Goal: Information Seeking & Learning: Learn about a topic

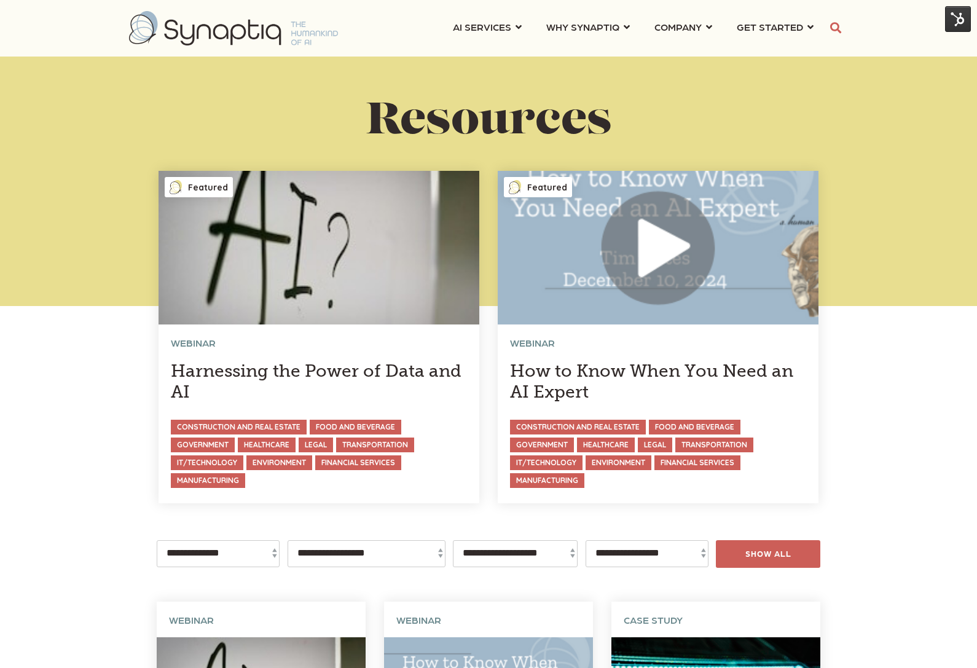
click at [265, 26] on img at bounding box center [233, 28] width 209 height 34
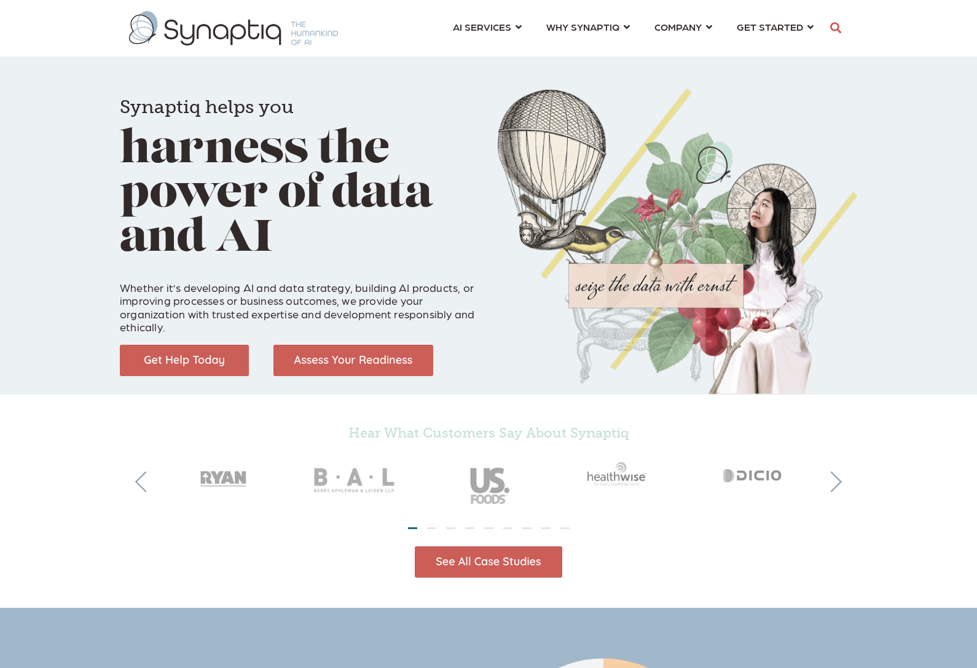
scroll to position [0, 6]
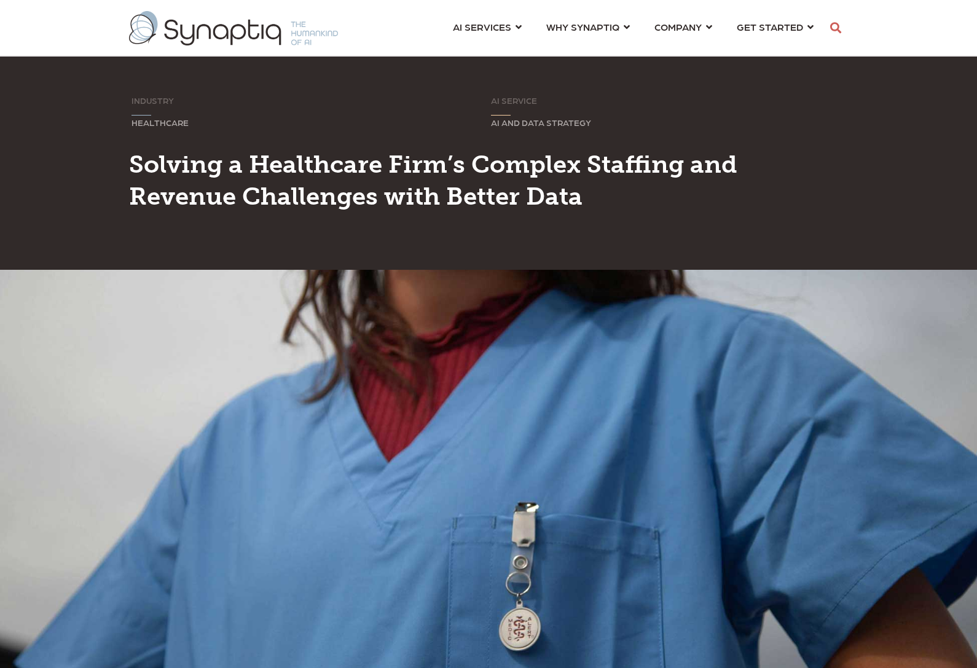
scroll to position [0, 6]
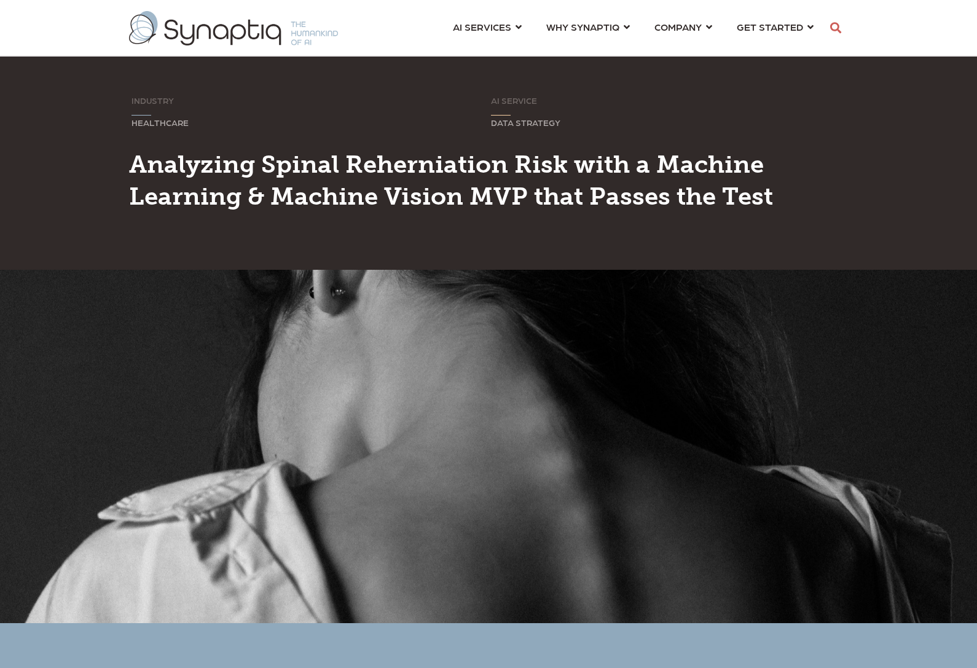
scroll to position [0, 6]
click at [431, 167] on span "Analyzing Spinal Reherniation Risk with a Machine Learning & Machine Vision MVP…" at bounding box center [451, 179] width 644 height 61
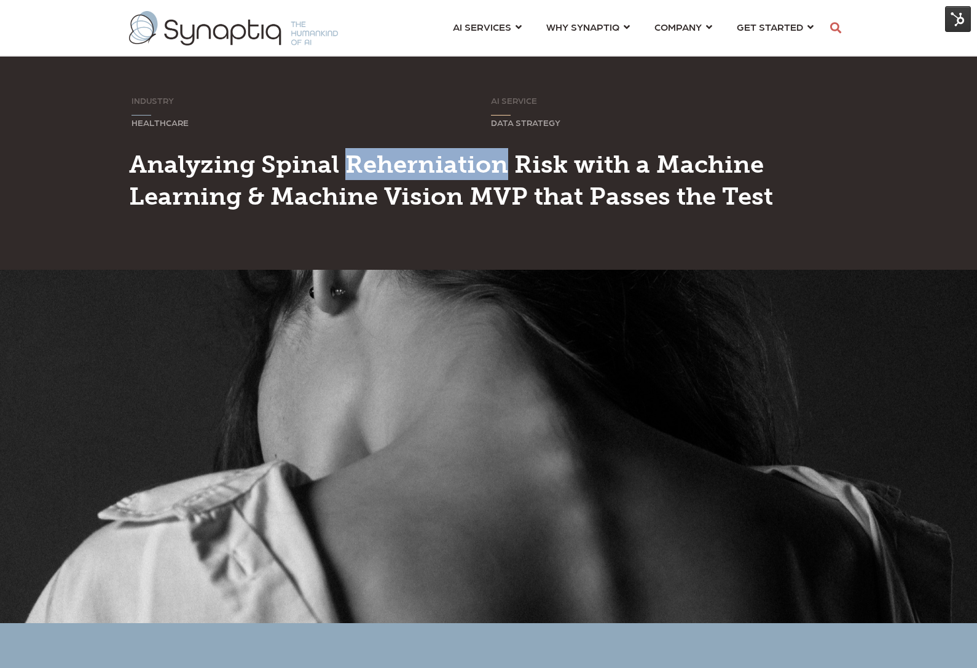
click at [431, 167] on span "Analyzing Spinal Reherniation Risk with a Machine Learning & Machine Vision MVP…" at bounding box center [451, 179] width 644 height 61
click at [436, 178] on span "Analyzing Spinal Reherniation Risk with a Machine Learning & Machine Vision MVP…" at bounding box center [451, 179] width 644 height 61
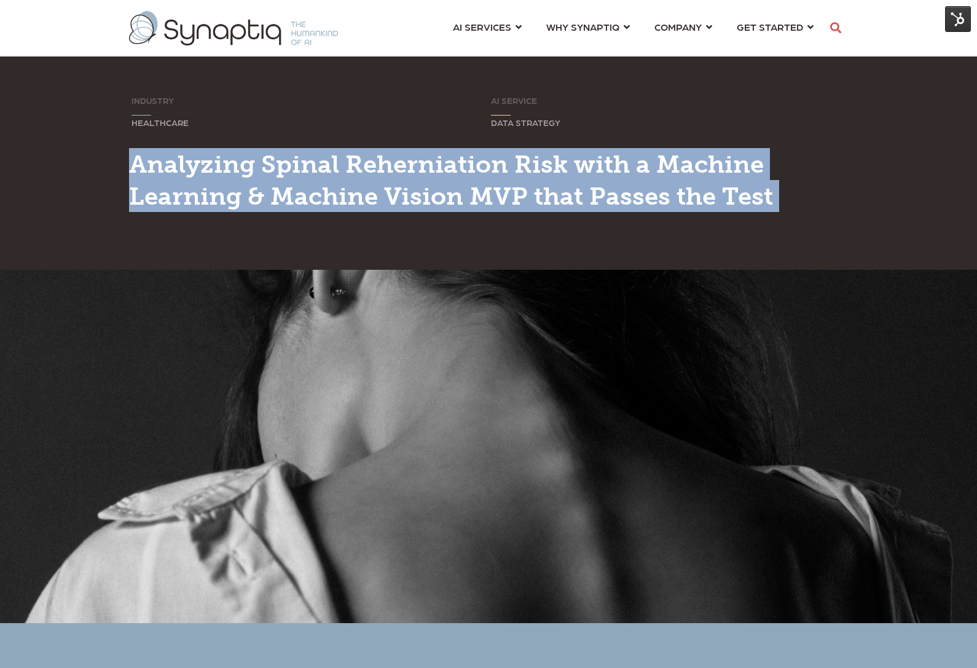
click at [436, 178] on span "Analyzing Spinal Reherniation Risk with a Machine Learning & Machine Vision MVP…" at bounding box center [451, 179] width 644 height 61
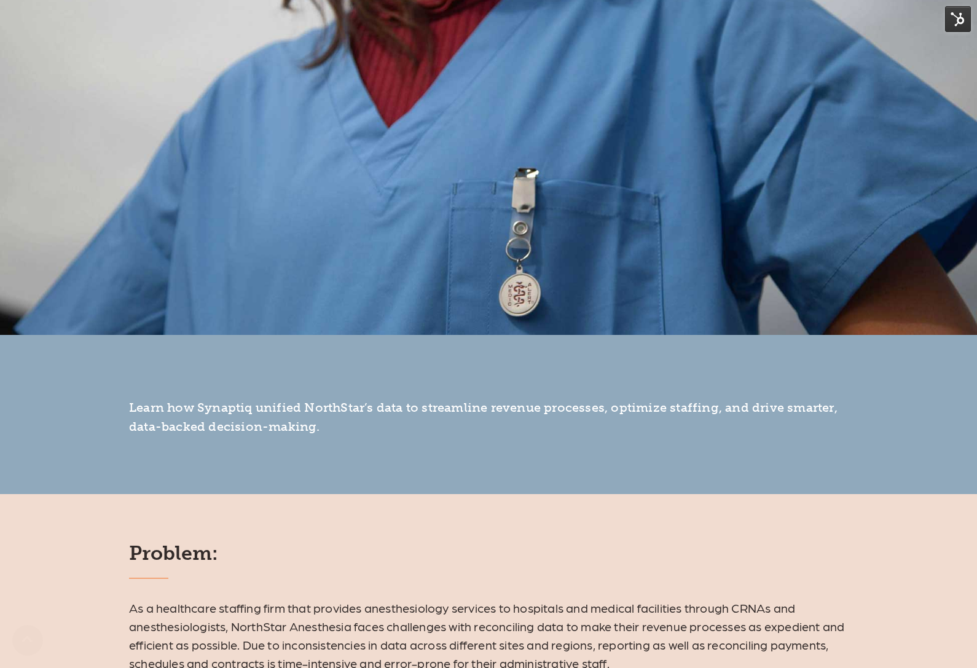
scroll to position [586, 0]
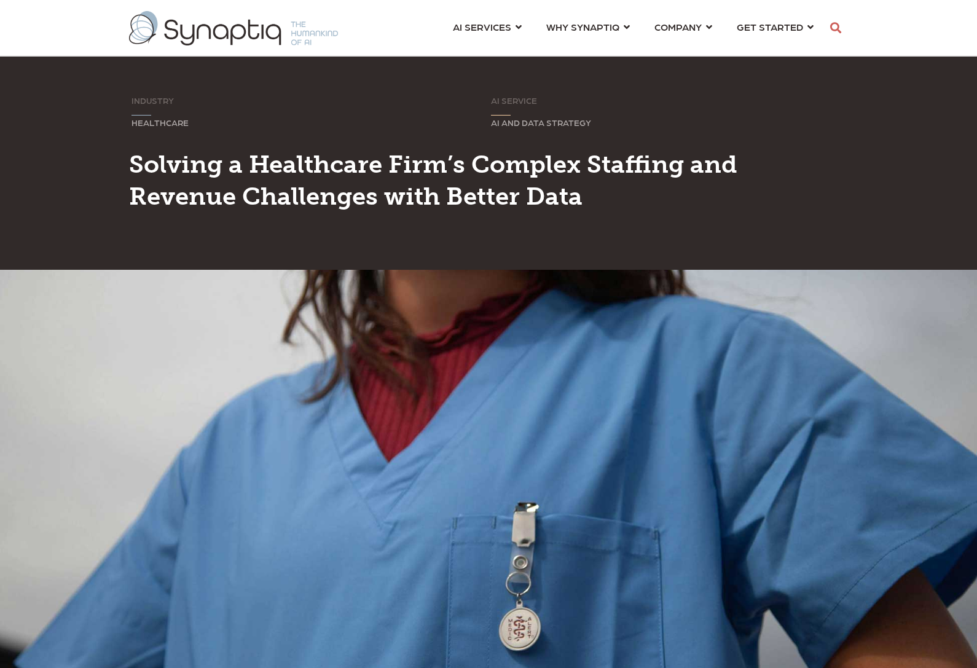
scroll to position [0, 6]
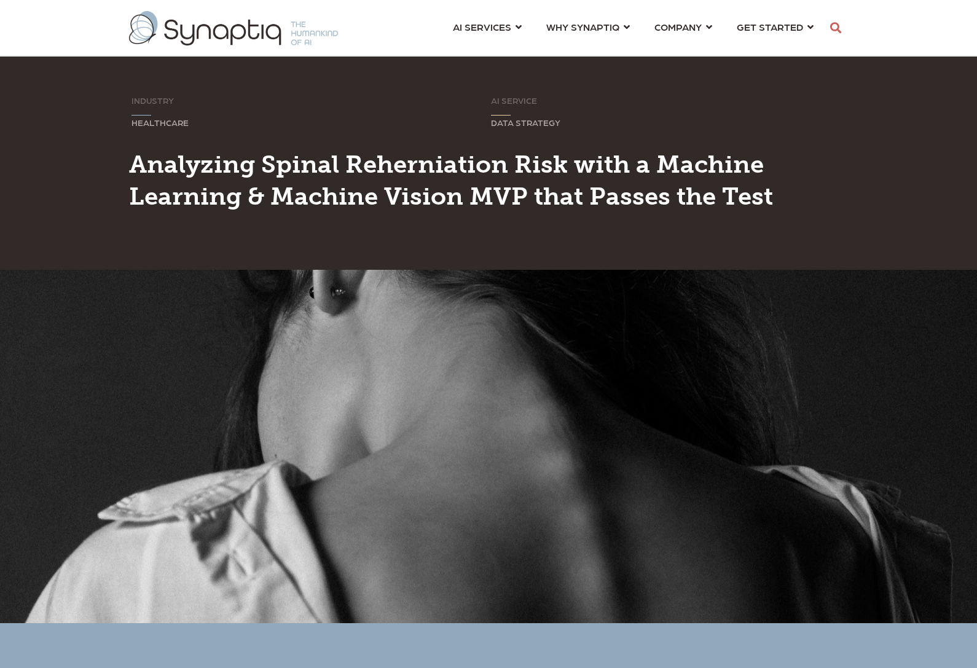
scroll to position [0, 6]
